Goal: Information Seeking & Learning: Check status

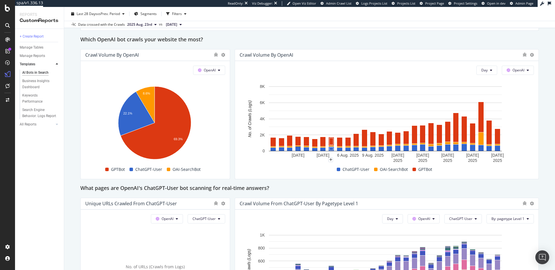
scroll to position [962, 0]
